Goal: Task Accomplishment & Management: Manage account settings

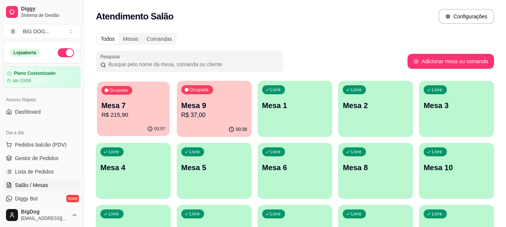
click at [117, 120] on div "Ocupada Mesa 7 R$ 215,90" at bounding box center [133, 102] width 73 height 40
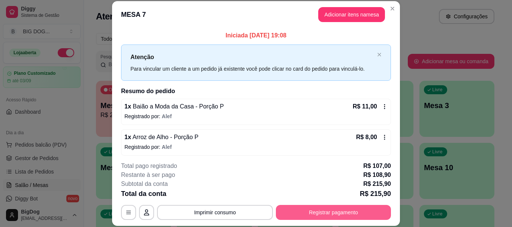
click at [297, 218] on button "Registrar pagamento" at bounding box center [333, 212] width 115 height 15
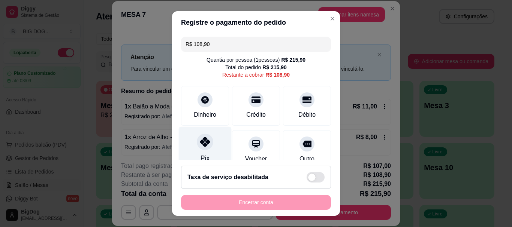
click at [200, 154] on div "Pix" at bounding box center [204, 159] width 9 height 10
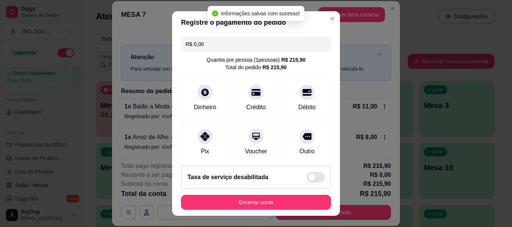
type input "R$ 0,00"
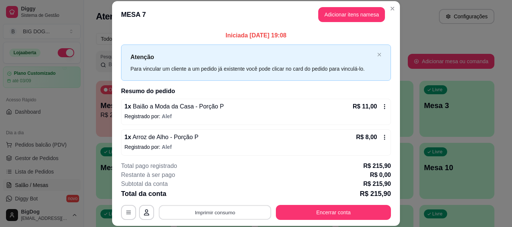
click at [222, 210] on button "Imprimir consumo" at bounding box center [215, 213] width 112 height 15
click at [228, 195] on button "IMPRESSORA" at bounding box center [214, 195] width 52 height 12
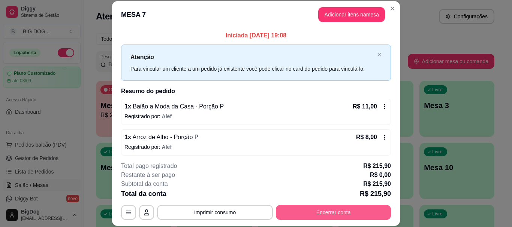
click at [325, 210] on button "Encerrar conta" at bounding box center [333, 212] width 115 height 15
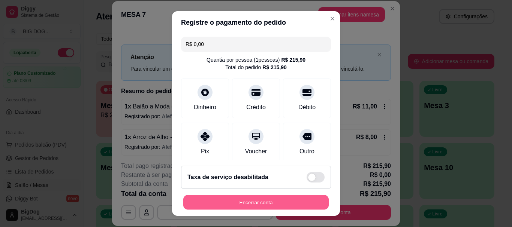
click at [291, 200] on button "Encerrar conta" at bounding box center [255, 202] width 145 height 15
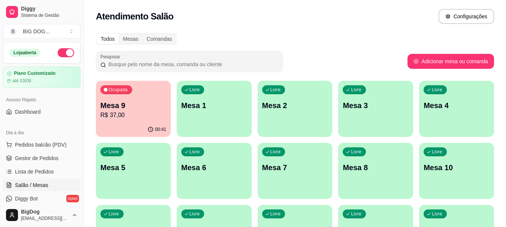
click at [134, 106] on p "Mesa 9" at bounding box center [133, 105] width 66 height 10
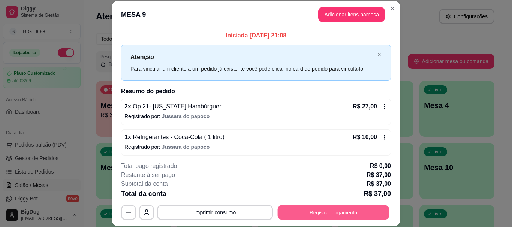
click at [302, 210] on button "Registrar pagamento" at bounding box center [333, 213] width 112 height 15
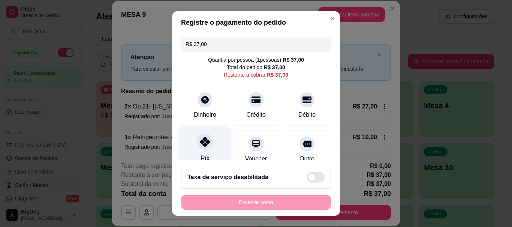
click at [202, 143] on icon at bounding box center [205, 142] width 10 height 10
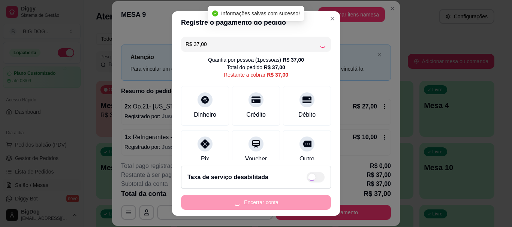
type input "R$ 0,00"
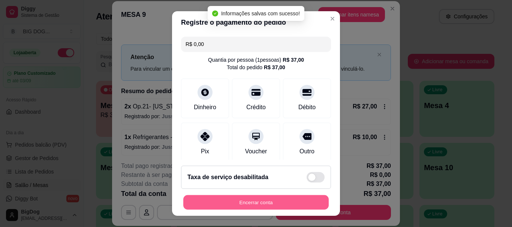
click at [242, 205] on button "Encerrar conta" at bounding box center [255, 202] width 145 height 15
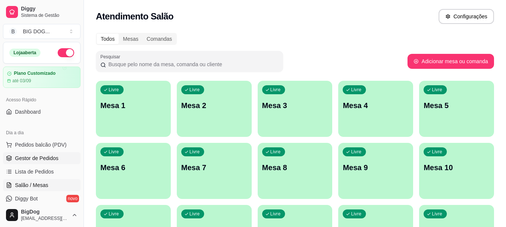
click at [36, 163] on link "Gestor de Pedidos" at bounding box center [42, 158] width 78 height 12
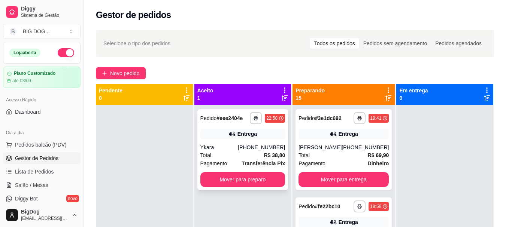
click at [249, 160] on span "Transferência Pix" at bounding box center [263, 164] width 43 height 8
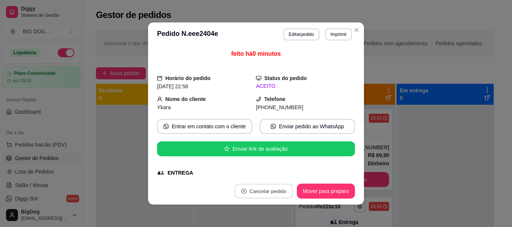
click at [262, 189] on button "Cancelar pedido" at bounding box center [263, 191] width 58 height 15
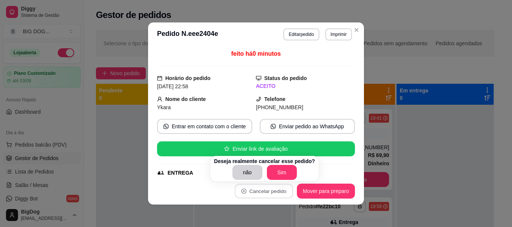
click at [284, 164] on p "Deseja realmente cancelar esse pedido?" at bounding box center [264, 161] width 101 height 7
click at [284, 171] on button "Sim" at bounding box center [281, 173] width 29 height 15
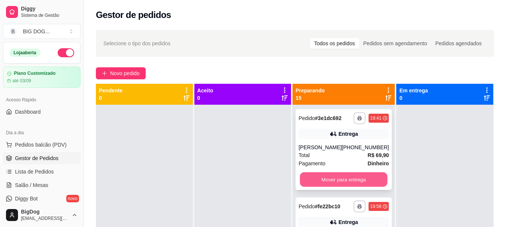
click at [364, 184] on button "Mover para entrega" at bounding box center [344, 180] width 88 height 15
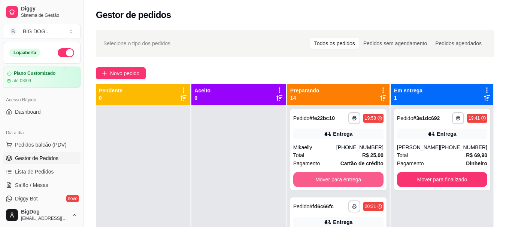
click at [364, 184] on button "Mover para entrega" at bounding box center [338, 179] width 90 height 15
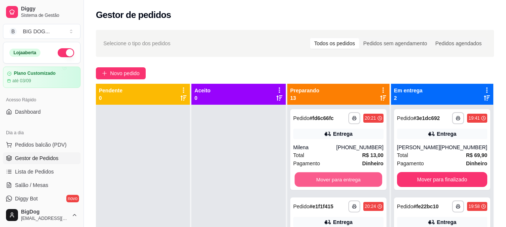
click at [364, 184] on button "Mover para entrega" at bounding box center [338, 180] width 88 height 15
click at [364, 184] on button "Mover para entrega" at bounding box center [338, 179] width 90 height 15
click at [363, 184] on button "Mover para entrega" at bounding box center [338, 180] width 88 height 15
click at [363, 184] on button "Mover para retirada disponível" at bounding box center [338, 180] width 88 height 15
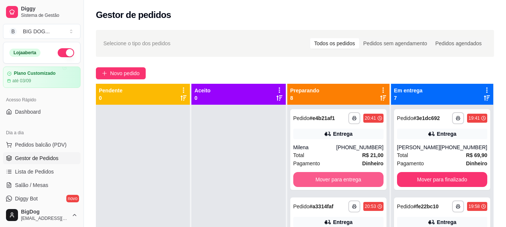
click at [363, 184] on button "Mover para entrega" at bounding box center [338, 179] width 90 height 15
click at [363, 184] on button "Mover para entrega" at bounding box center [338, 180] width 88 height 15
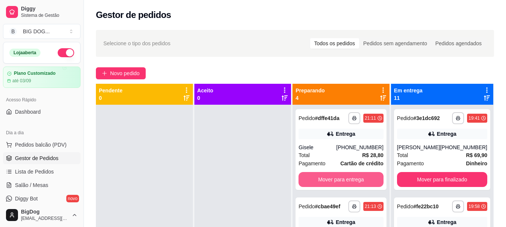
click at [363, 184] on button "Mover para entrega" at bounding box center [340, 179] width 85 height 15
click at [363, 184] on button "Mover para entrega" at bounding box center [341, 180] width 82 height 15
click at [363, 184] on button "Mover para entrega" at bounding box center [340, 179] width 85 height 15
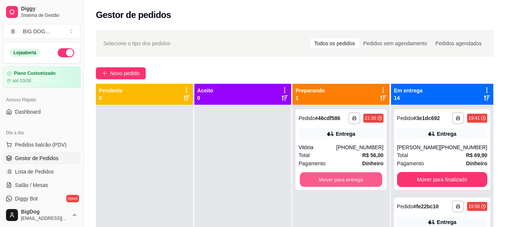
click at [363, 184] on button "Mover para entrega" at bounding box center [341, 180] width 82 height 15
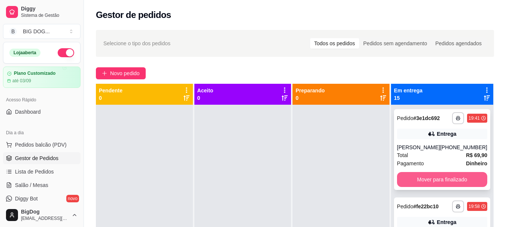
click at [437, 187] on button "Mover para finalizado" at bounding box center [442, 179] width 90 height 15
drag, startPoint x: 437, startPoint y: 190, endPoint x: 441, endPoint y: 181, distance: 10.2
click at [441, 181] on div "**********" at bounding box center [442, 218] width 102 height 227
click at [441, 181] on button "Mover para finalizado" at bounding box center [442, 179] width 90 height 15
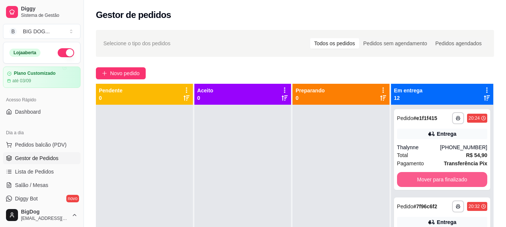
click at [441, 181] on button "Mover para finalizado" at bounding box center [442, 179] width 90 height 15
click at [441, 181] on button "Mover para finalizado" at bounding box center [442, 180] width 88 height 15
click at [441, 181] on button "Mover para finalizado" at bounding box center [442, 179] width 90 height 15
click at [444, 182] on button "Mover para finalizado" at bounding box center [442, 180] width 88 height 15
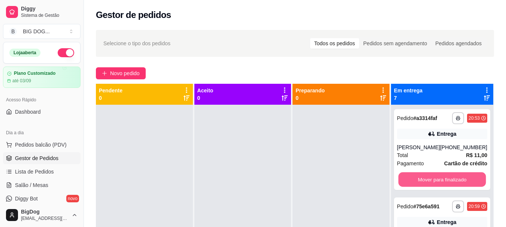
click at [444, 182] on button "Mover para finalizado" at bounding box center [442, 180] width 88 height 15
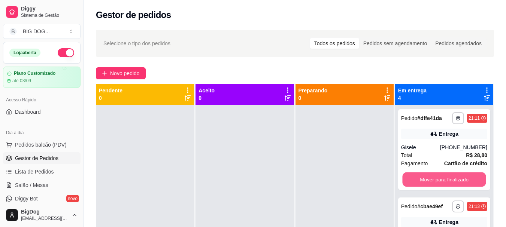
click at [444, 182] on button "Mover para finalizado" at bounding box center [444, 180] width 84 height 15
click at [444, 182] on button "Mover para finalizado" at bounding box center [444, 179] width 86 height 15
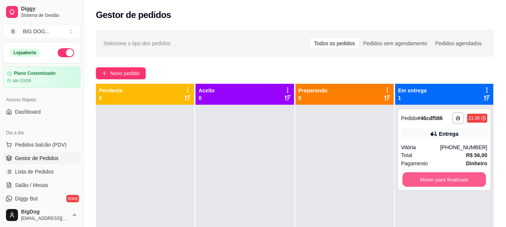
click at [444, 182] on button "Mover para finalizado" at bounding box center [444, 180] width 84 height 15
